Goal: Task Accomplishment & Management: Use online tool/utility

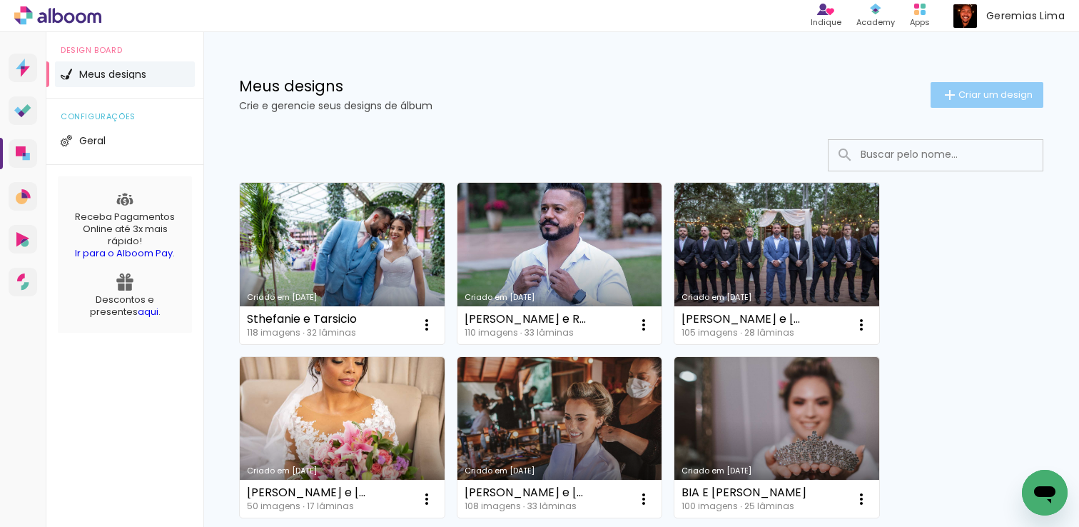
click at [961, 96] on span "Criar um design" at bounding box center [996, 94] width 74 height 9
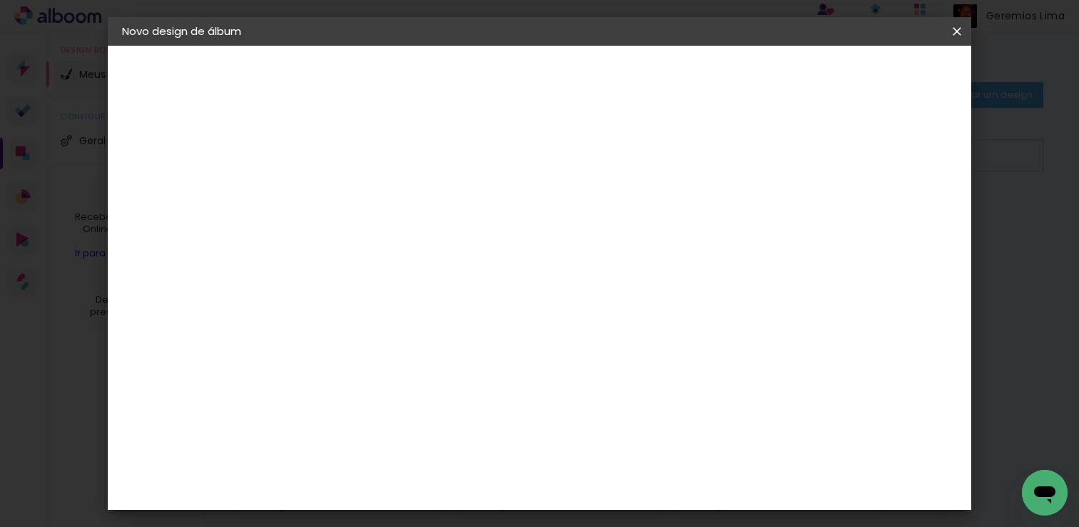
click at [355, 183] on input at bounding box center [355, 192] width 0 height 22
type input "[PERSON_NAME] e [PERSON_NAME]"
type paper-input "[PERSON_NAME] e [PERSON_NAME]"
click at [0, 0] on slot "Avançar" at bounding box center [0, 0] width 0 height 0
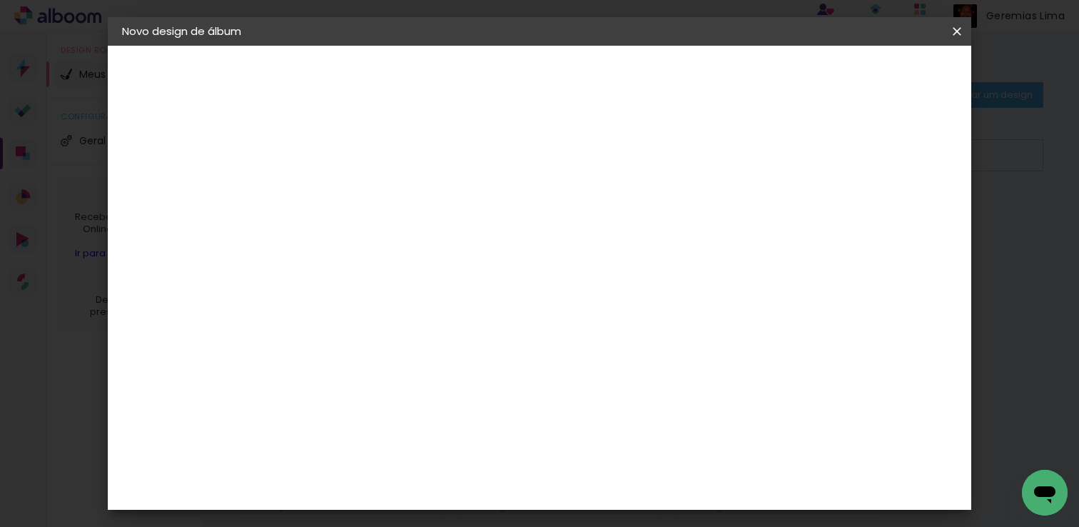
click at [402, 526] on div "[PERSON_NAME]" at bounding box center [393, 533] width 95 height 11
click at [0, 0] on slot "Avançar" at bounding box center [0, 0] width 0 height 0
click at [411, 241] on input "text" at bounding box center [383, 249] width 56 height 22
click at [0, 0] on slot "Slim Book" at bounding box center [0, 0] width 0 height 0
type input "Slim Book"
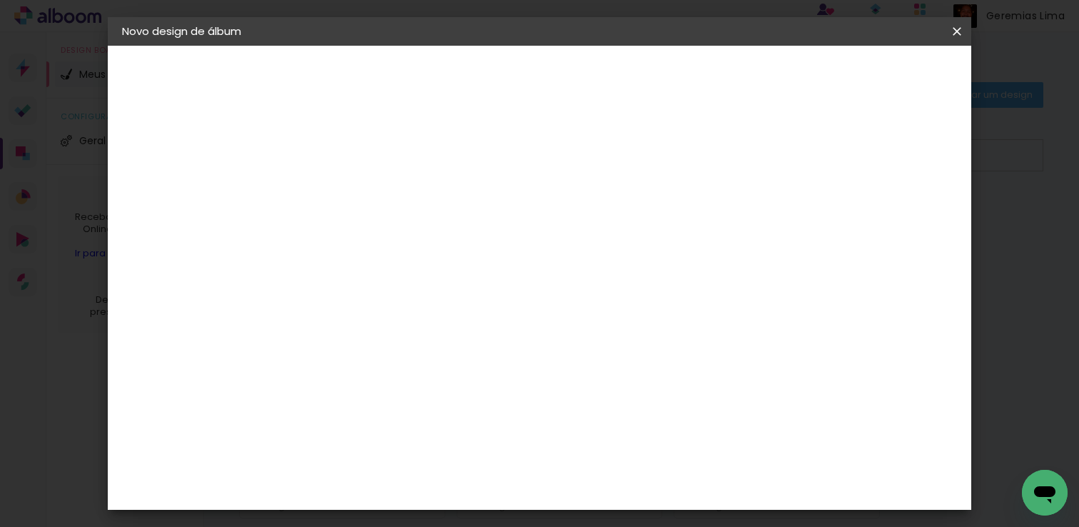
scroll to position [370, 0]
click at [452, 404] on span "25 x 50" at bounding box center [418, 418] width 66 height 29
click at [0, 0] on slot "Avançar" at bounding box center [0, 0] width 0 height 0
click at [671, 156] on div at bounding box center [664, 154] width 13 height 13
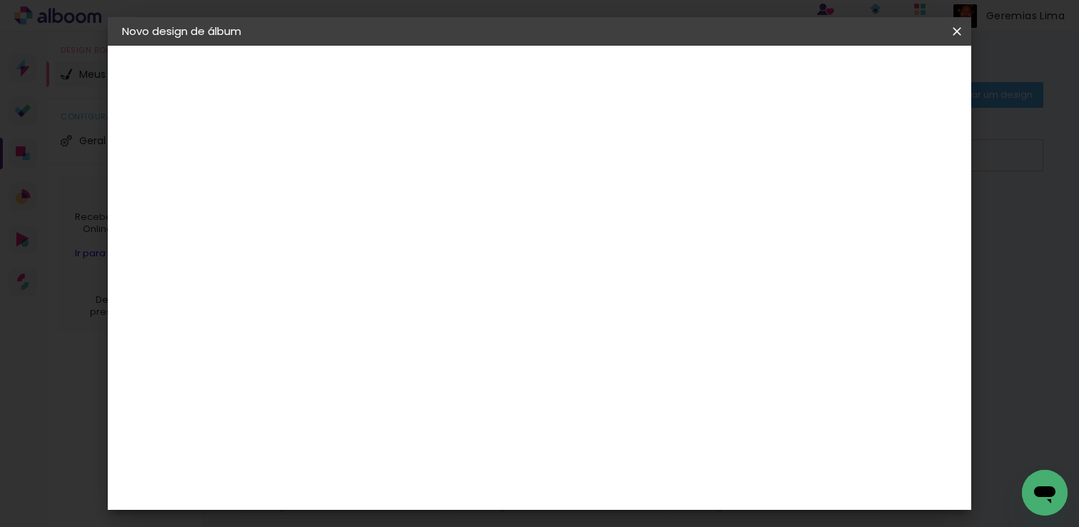
type paper-checkbox "on"
click at [671, 156] on div at bounding box center [664, 154] width 13 height 13
click at [374, 149] on div "mm" at bounding box center [380, 153] width 23 height 11
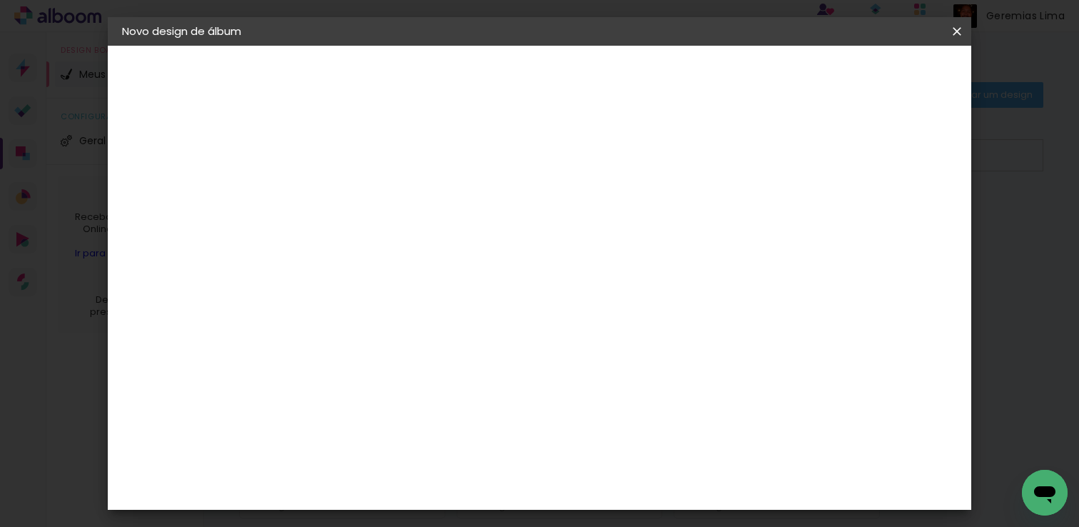
type input "3"
type paper-input "3"
click at [362, 151] on input "3" at bounding box center [344, 154] width 49 height 18
type input "2"
type paper-input "2"
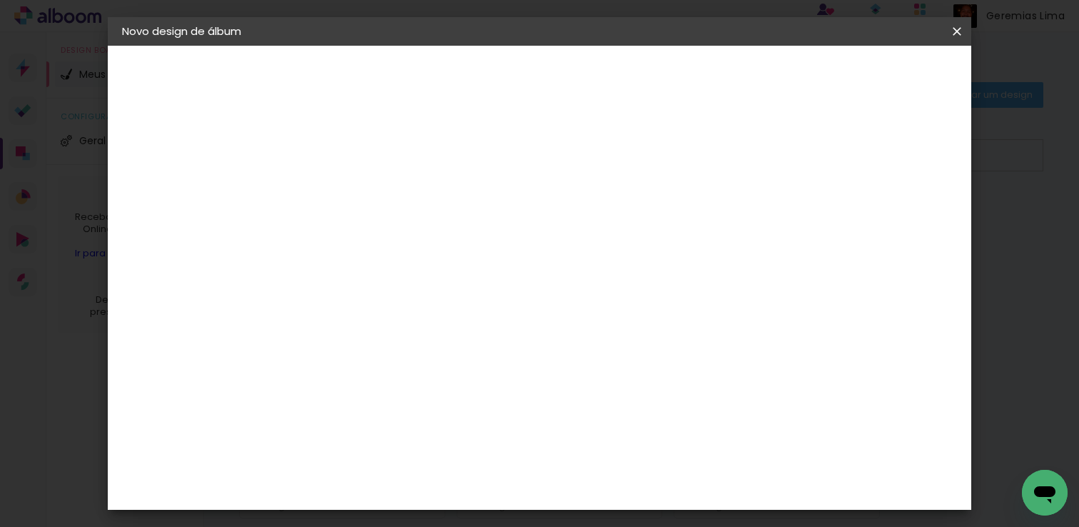
click at [360, 156] on input "2" at bounding box center [344, 154] width 49 height 18
click at [632, 158] on div "mm Mostrar sangria" at bounding box center [540, 154] width 451 height 32
click at [752, 76] on span "Iniciar design" at bounding box center [719, 76] width 65 height 10
